Goal: Transaction & Acquisition: Subscribe to service/newsletter

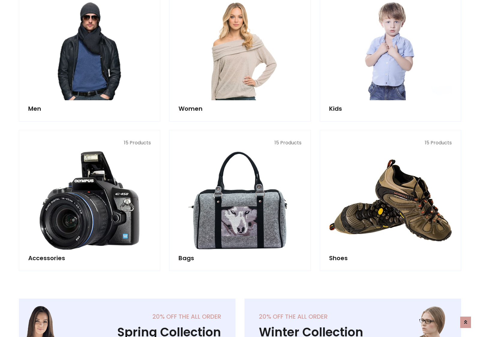
scroll to position [435, 0]
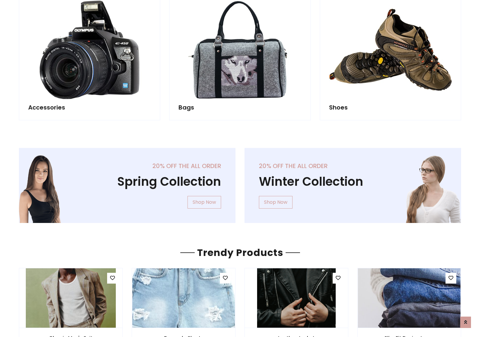
click at [240, 183] on div "20% off the all order Winter Collection Shop Now" at bounding box center [353, 190] width 226 height 85
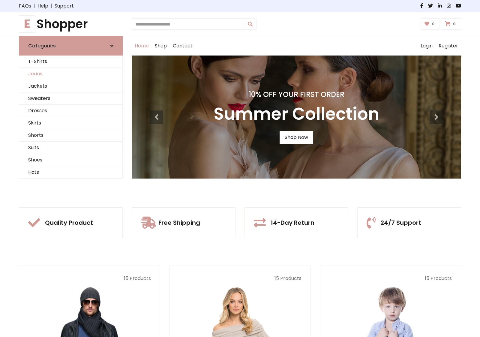
click at [71, 74] on link "Jeans" at bounding box center [70, 74] width 103 height 12
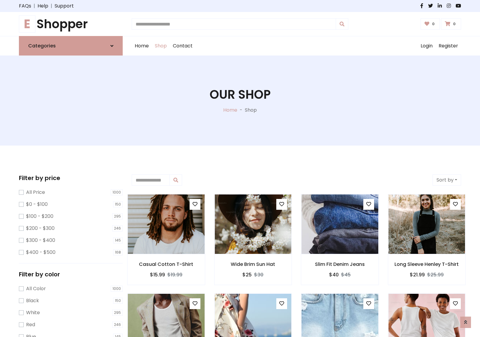
scroll to position [189, 0]
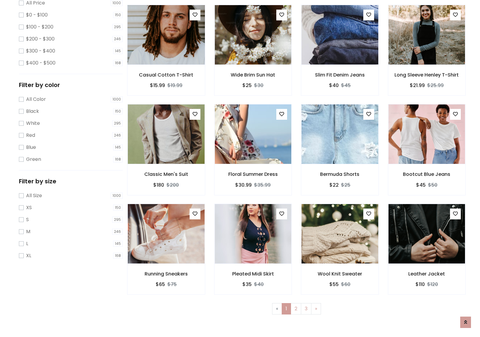
click at [166, 60] on img at bounding box center [166, 35] width 92 height 144
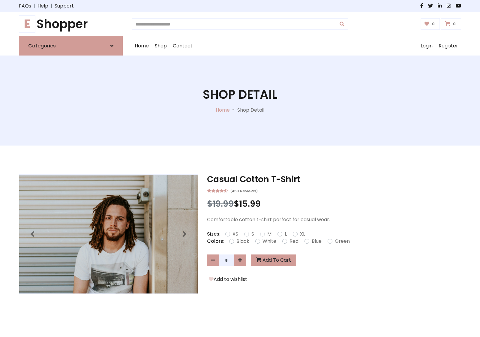
scroll to position [64, 0]
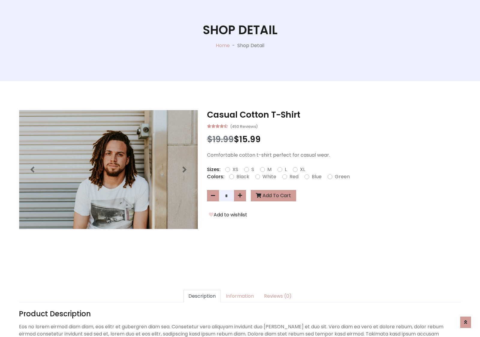
click at [293, 176] on label "Red" at bounding box center [293, 176] width 9 height 7
click at [240, 168] on form "XS S M L XL" at bounding box center [267, 169] width 85 height 7
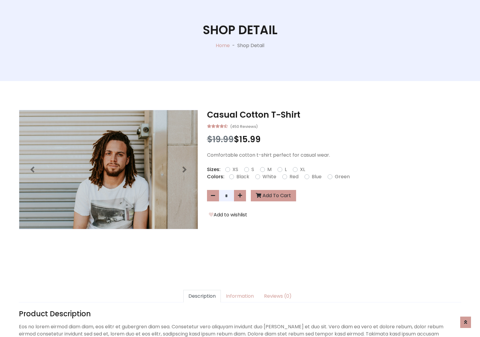
click at [240, 168] on form "XS S M L XL" at bounding box center [267, 169] width 85 height 7
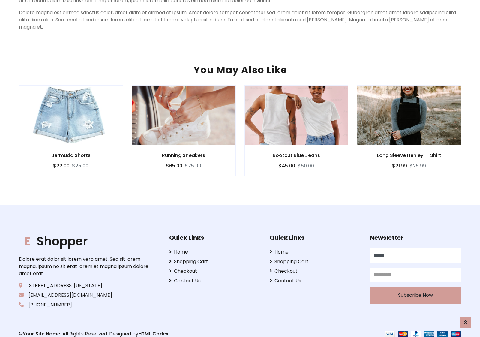
type input "******"
type input "**********"
click at [415, 287] on button "Subscribe Now" at bounding box center [415, 295] width 91 height 17
